Goal: Task Accomplishment & Management: Manage account settings

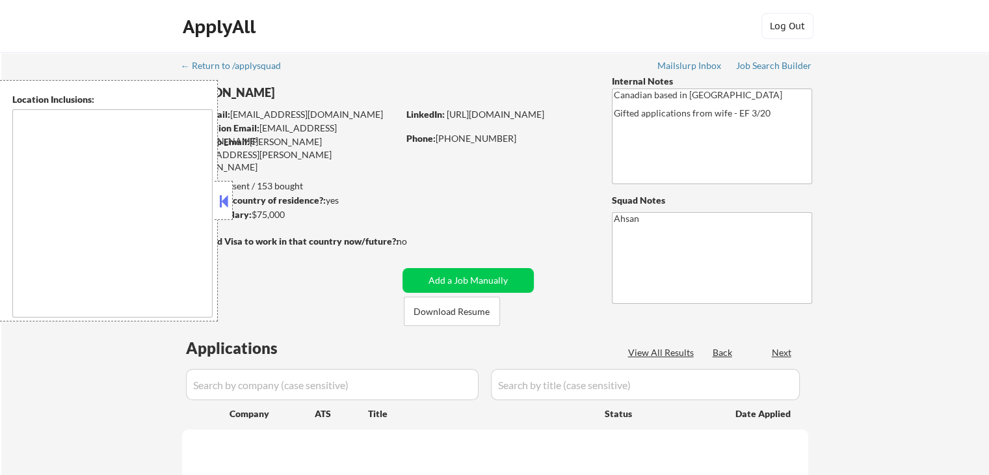
type textarea "[GEOGRAPHIC_DATA], ON [GEOGRAPHIC_DATA], [GEOGRAPHIC_DATA] [GEOGRAPHIC_DATA], O…"
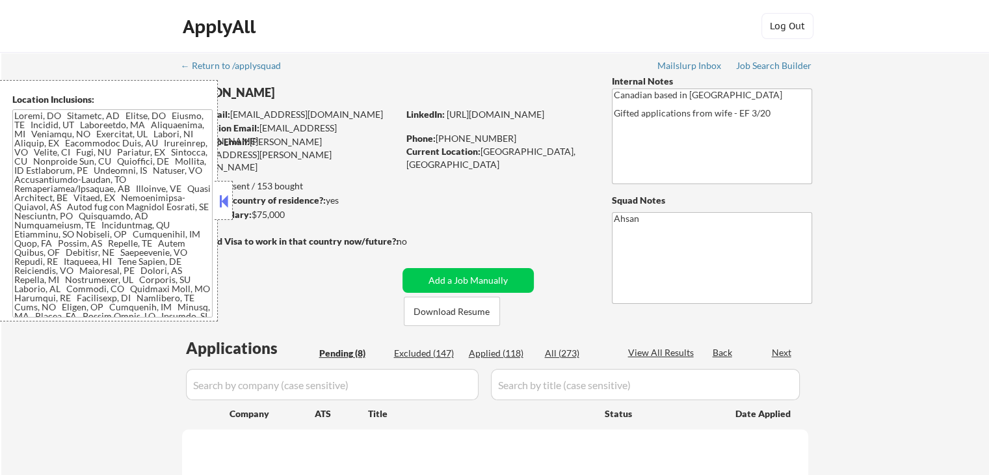
select select ""pending""
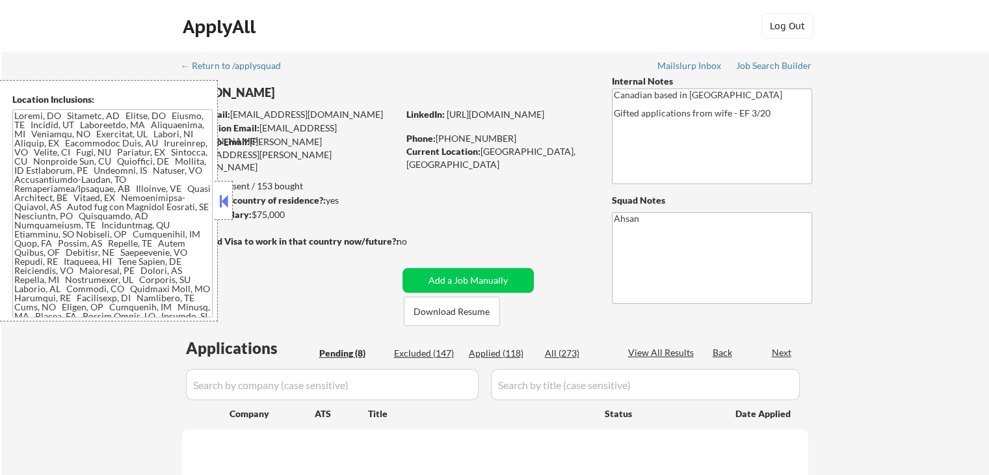
select select ""pending""
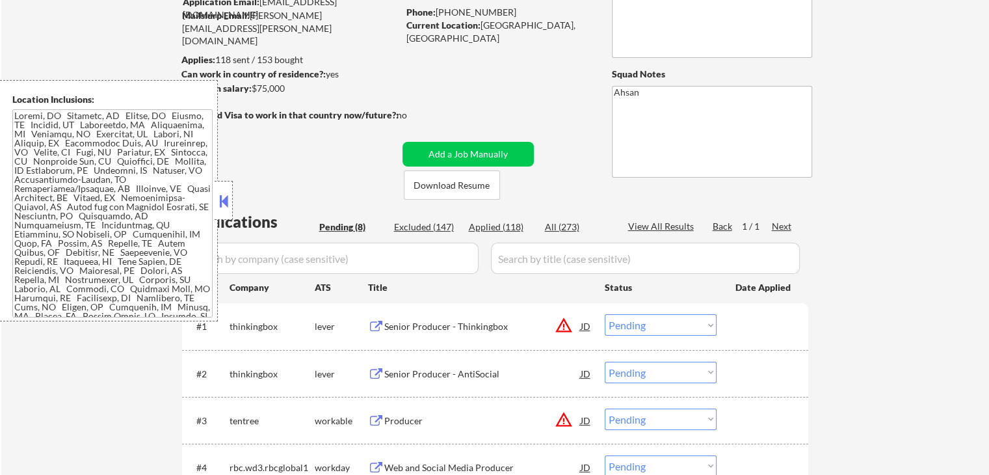
scroll to position [260, 0]
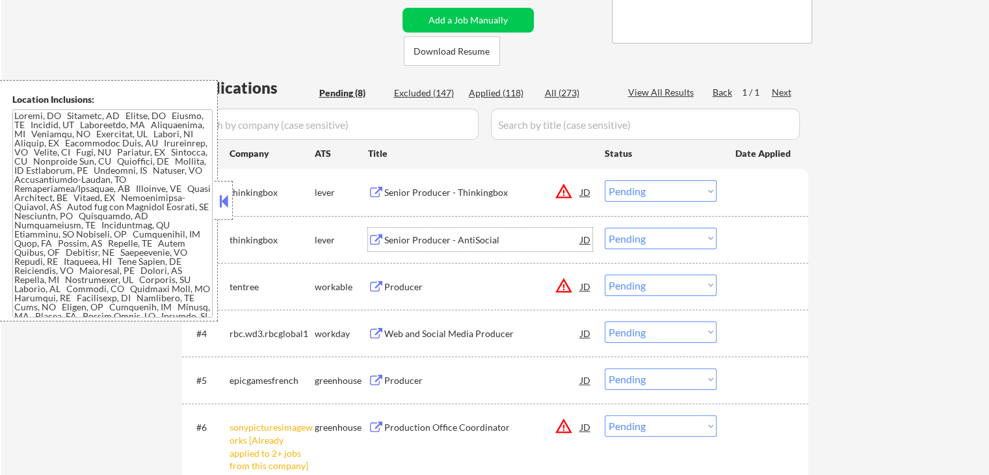
click at [453, 228] on div "Senior Producer - AntiSocial" at bounding box center [482, 239] width 196 height 23
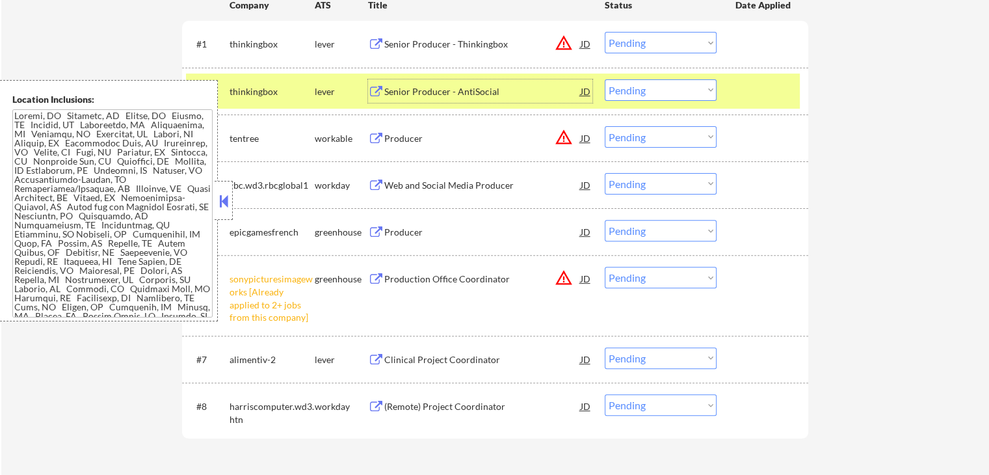
scroll to position [433, 0]
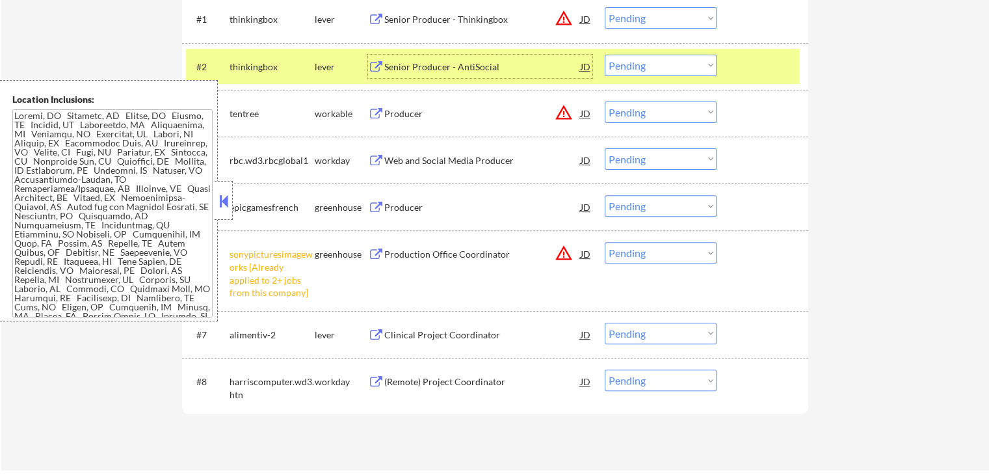
click at [652, 255] on select "Choose an option... Pending Applied Excluded (Questions) Excluded (Expired) Exc…" at bounding box center [661, 252] width 112 height 21
click at [605, 242] on select "Choose an option... Pending Applied Excluded (Questions) Excluded (Expired) Exc…" at bounding box center [661, 252] width 112 height 21
click at [447, 413] on div "#1 thinkingbox lever Senior Producer - Thinkingbox JD warning_amber Choose an o…" at bounding box center [495, 205] width 626 height 418
click at [411, 333] on div "Clinical Project Coordinator" at bounding box center [482, 334] width 196 height 13
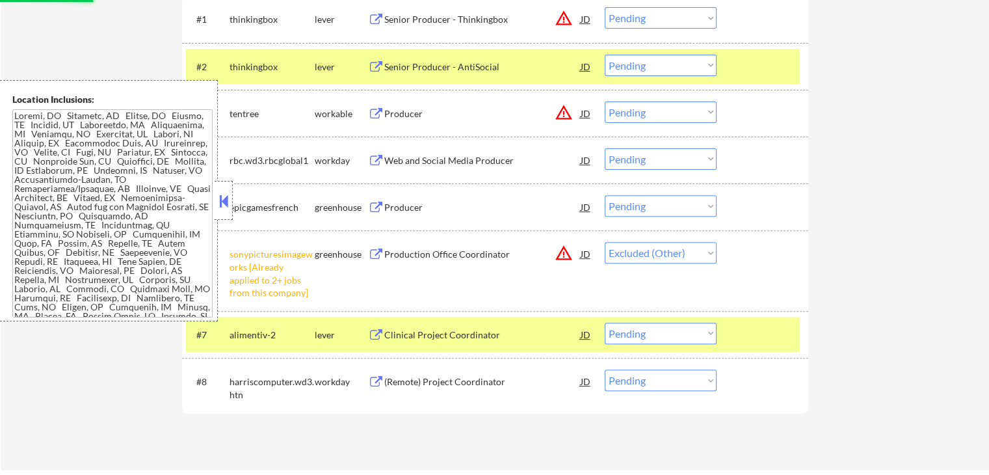
select select ""pending""
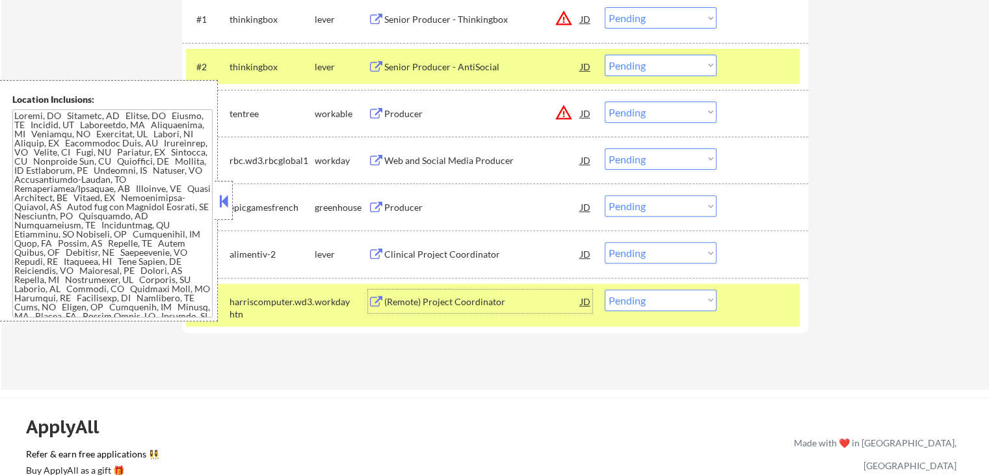
click at [665, 62] on select "Choose an option... Pending Applied Excluded (Questions) Excluded (Expired) Exc…" at bounding box center [661, 65] width 112 height 21
click at [605, 55] on select "Choose an option... Pending Applied Excluded (Questions) Excluded (Expired) Exc…" at bounding box center [661, 65] width 112 height 21
select select ""pending""
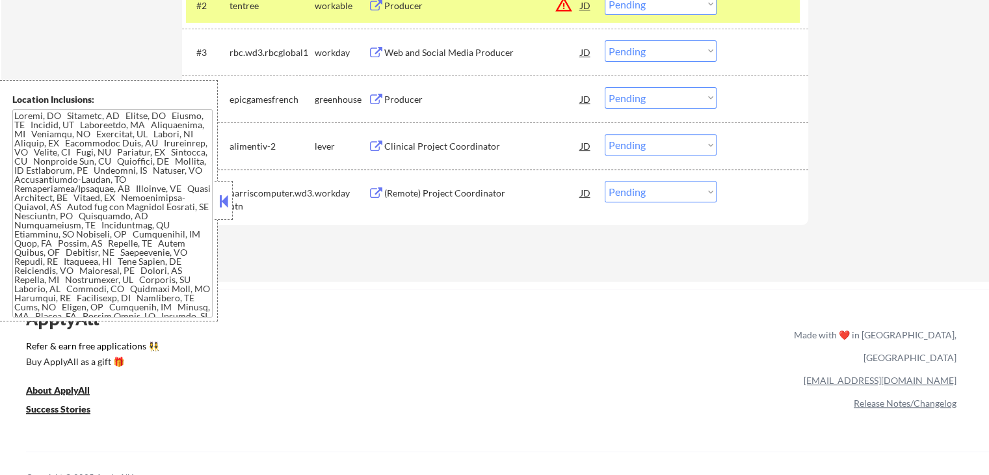
scroll to position [520, 0]
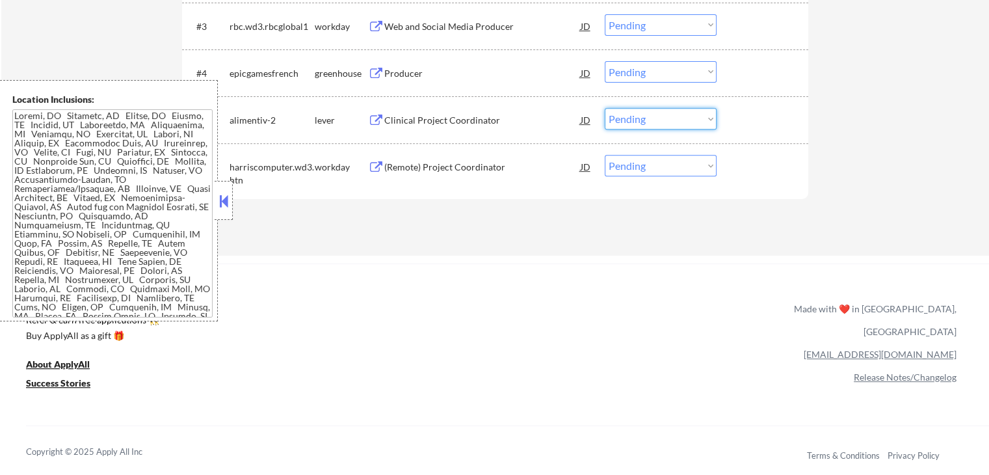
drag, startPoint x: 626, startPoint y: 118, endPoint x: 630, endPoint y: 128, distance: 10.5
click at [626, 118] on select "Choose an option... Pending Applied Excluded (Questions) Excluded (Expired) Exc…" at bounding box center [661, 118] width 112 height 21
click at [605, 108] on select "Choose an option... Pending Applied Excluded (Questions) Excluded (Expired) Exc…" at bounding box center [661, 118] width 112 height 21
select select ""pending""
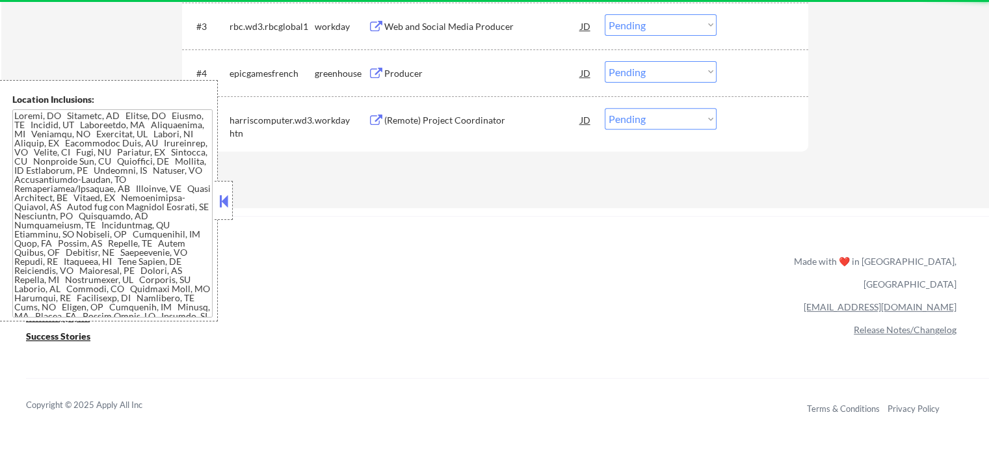
click at [387, 74] on div "Producer" at bounding box center [482, 73] width 196 height 13
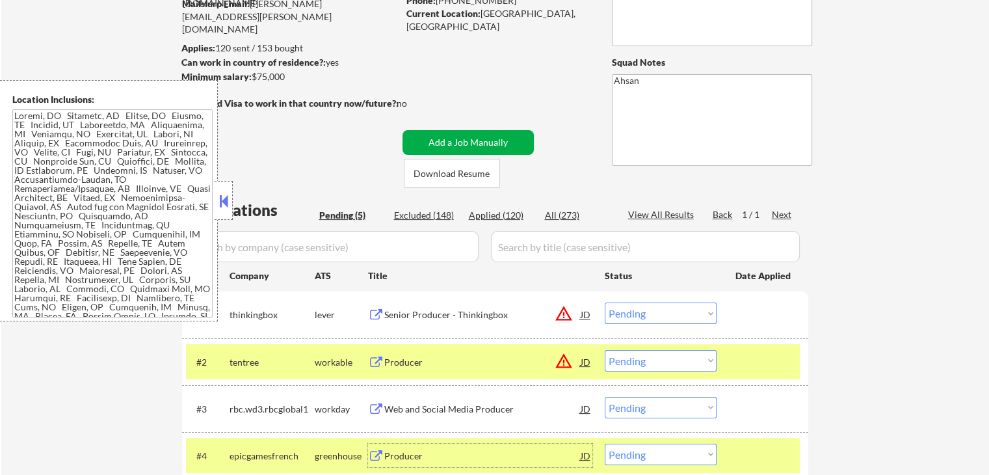
scroll to position [86, 0]
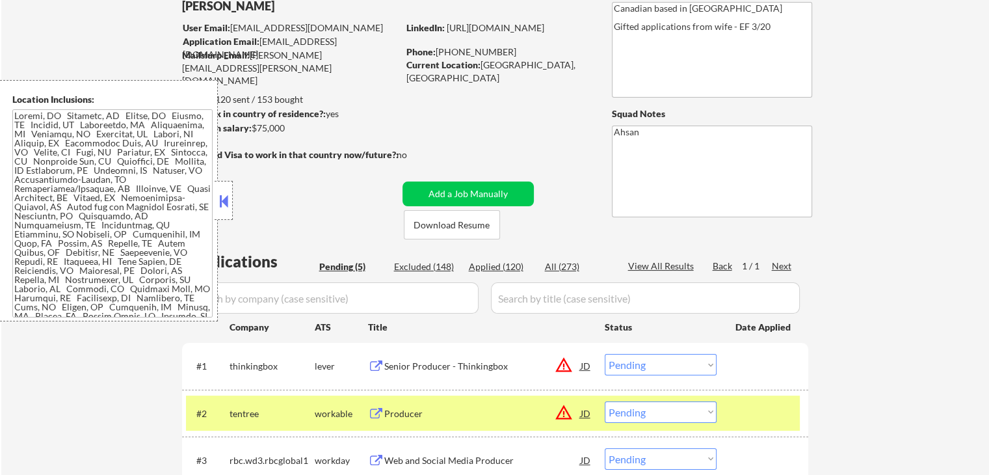
click at [449, 110] on div "← Return to /applysquad Mailslurp Inbox Job Search Builder [PERSON_NAME] User E…" at bounding box center [495, 299] width 649 height 666
